Goal: Task Accomplishment & Management: Use online tool/utility

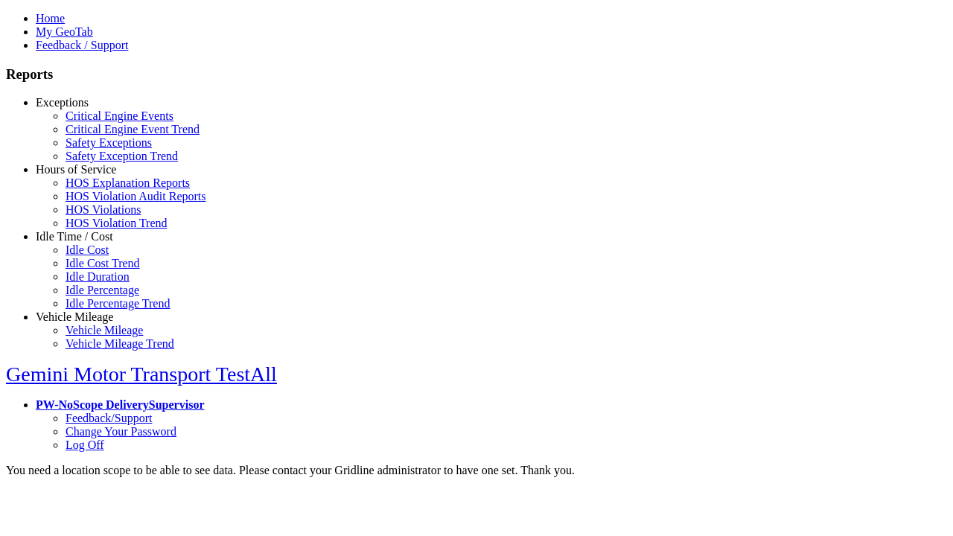
click at [86, 109] on link "Exceptions" at bounding box center [62, 102] width 53 height 13
click at [97, 149] on link "Safety Exceptions" at bounding box center [109, 142] width 86 height 13
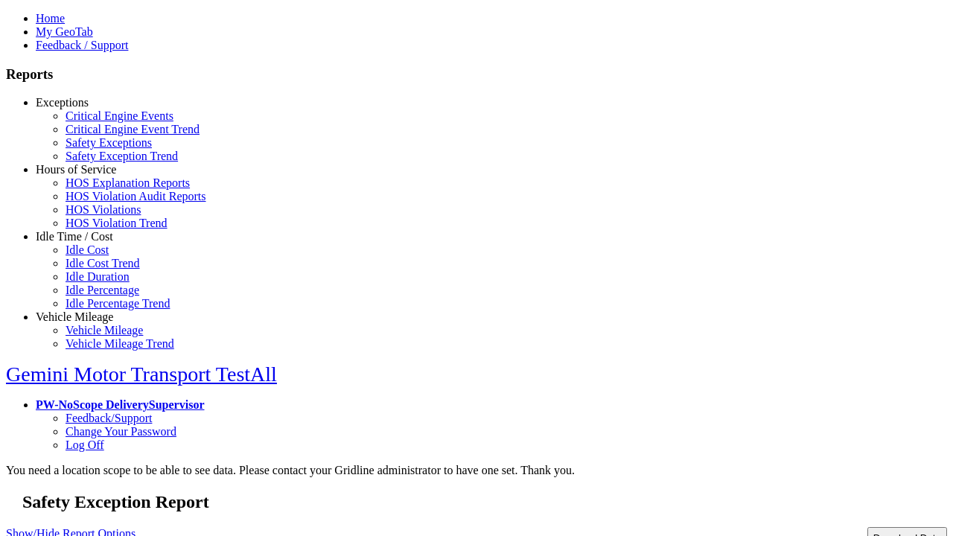
type input "**********"
